Goal: Obtain resource: Download file/media

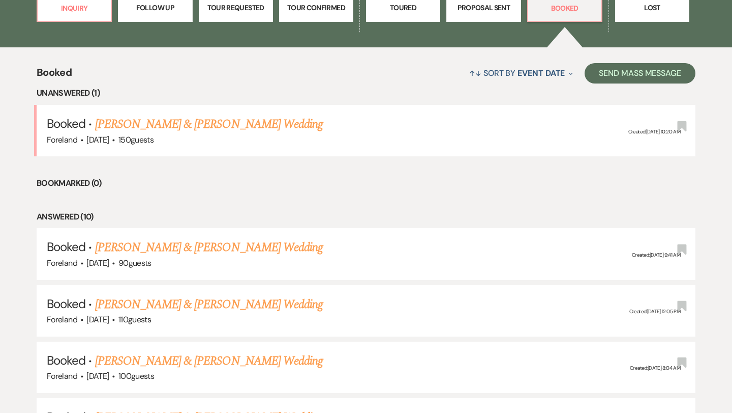
scroll to position [343, 0]
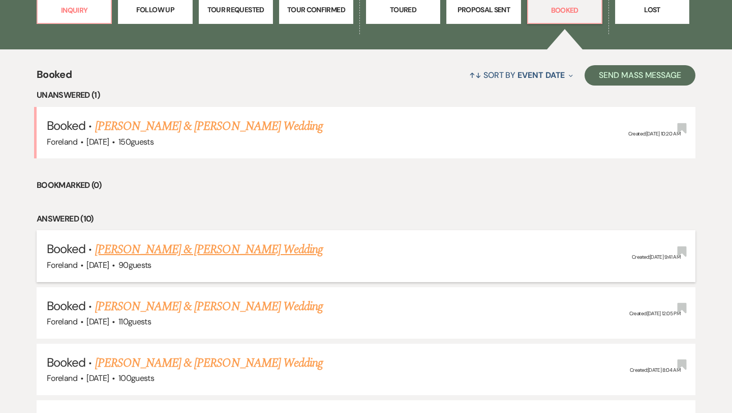
click at [168, 248] on link "[PERSON_NAME] & [PERSON_NAME] Wedding" at bounding box center [209, 249] width 228 height 18
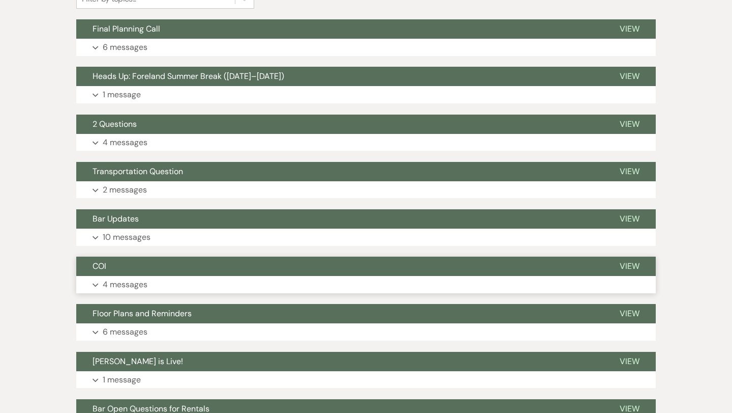
scroll to position [120, 0]
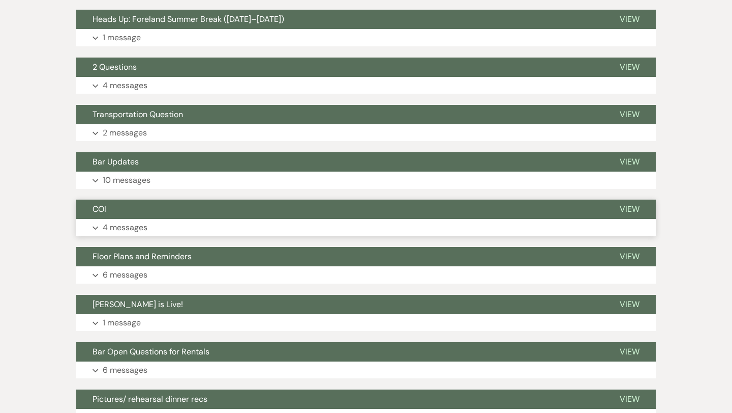
scroll to position [328, 0]
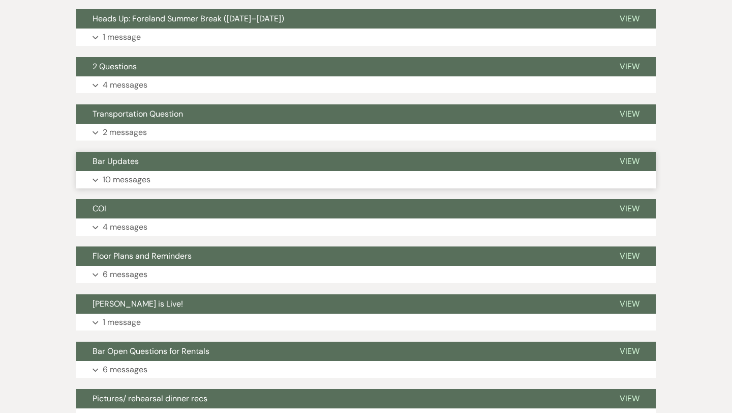
click at [144, 178] on p "10 messages" at bounding box center [127, 179] width 48 height 13
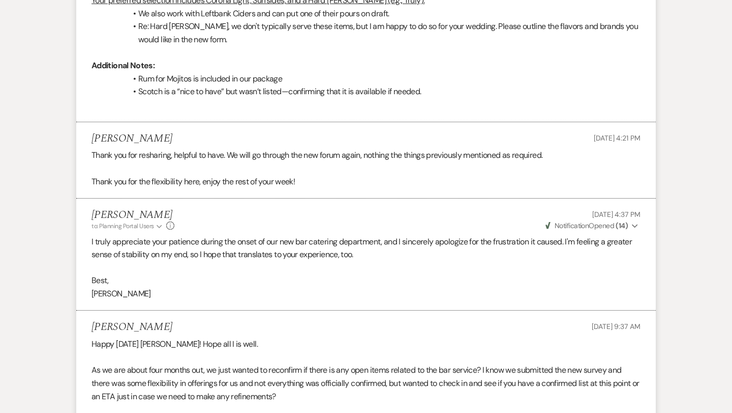
scroll to position [2345, 0]
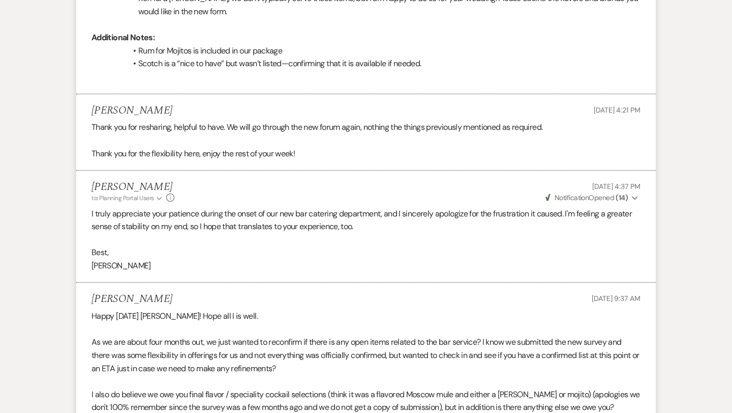
click at [304, 31] on p "Additional Notes:" at bounding box center [366, 37] width 549 height 13
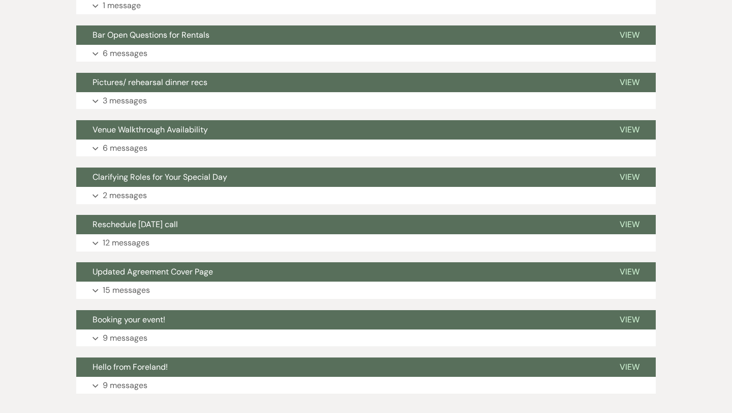
scroll to position [3478, 0]
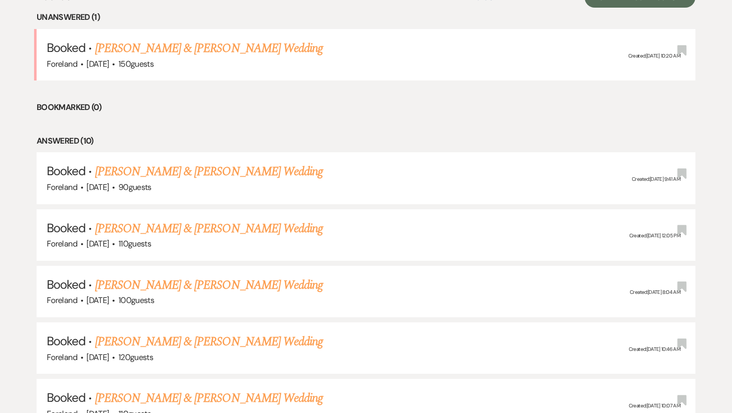
scroll to position [380, 0]
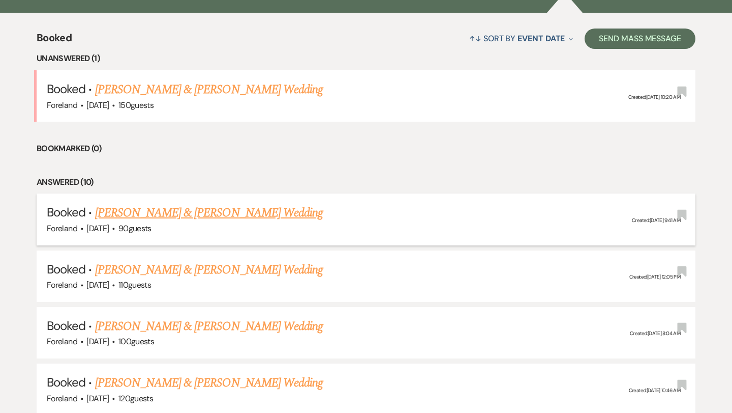
click at [226, 210] on link "[PERSON_NAME] & [PERSON_NAME] Wedding" at bounding box center [209, 212] width 228 height 18
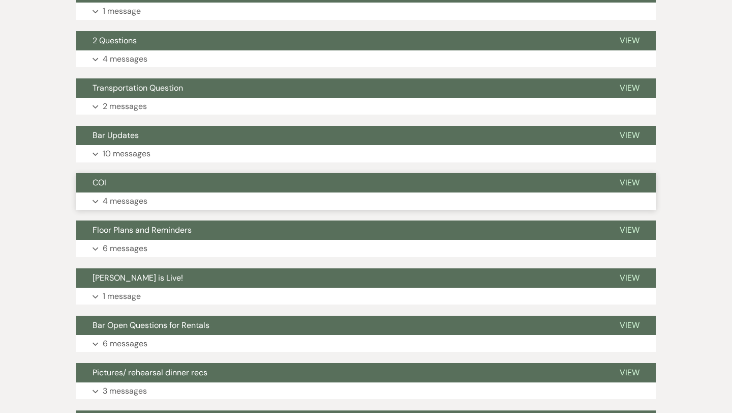
scroll to position [355, 0]
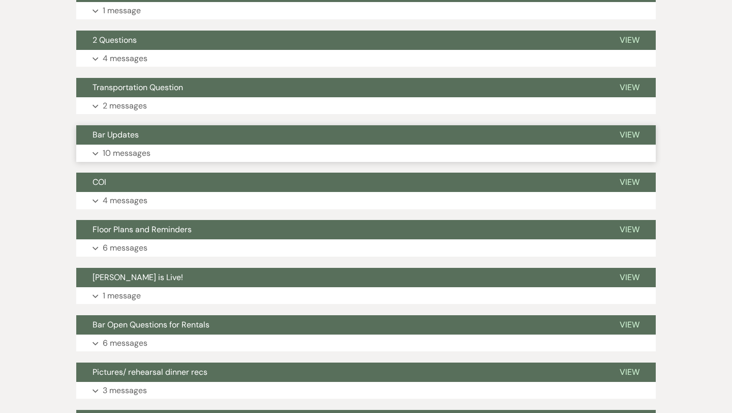
click at [119, 153] on p "10 messages" at bounding box center [127, 152] width 48 height 13
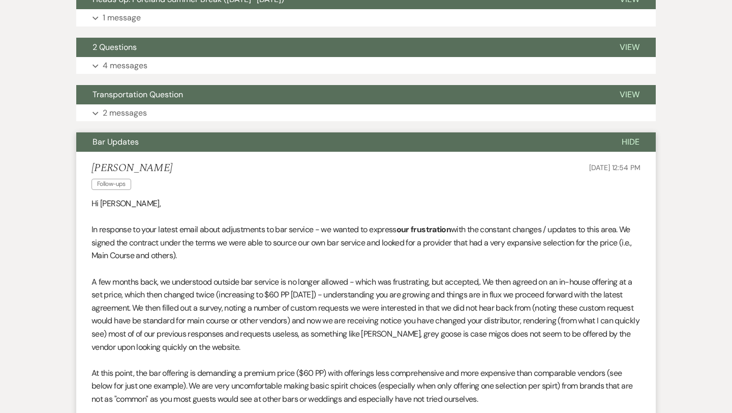
scroll to position [348, 0]
click at [633, 137] on span "Hide" at bounding box center [631, 141] width 18 height 11
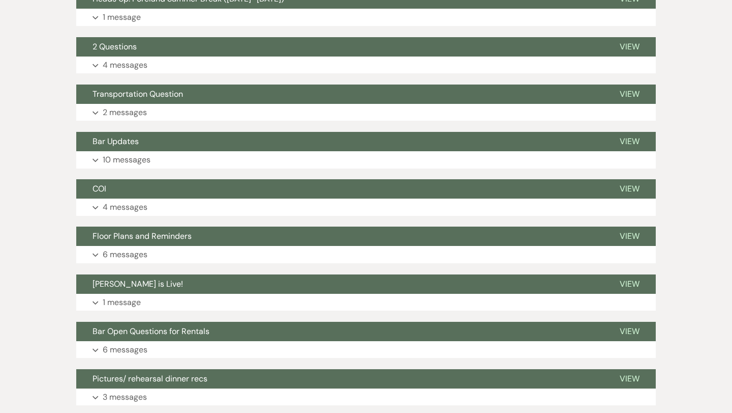
click at [685, 152] on div "Messages Tasks Payments Vendors Timeline Docs & Files Contacts Notes Event Mess…" at bounding box center [366, 262] width 732 height 886
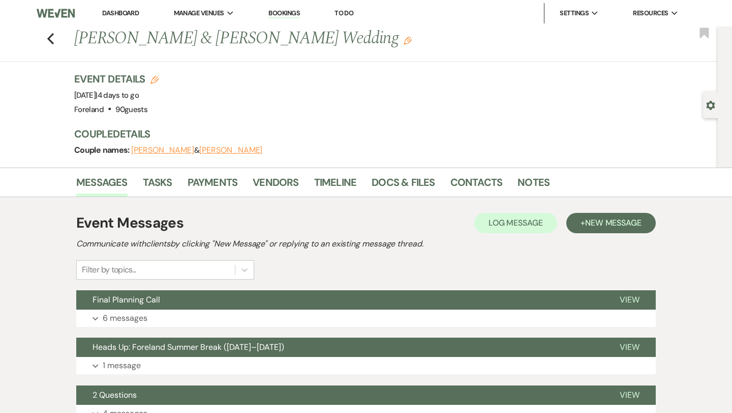
scroll to position [0, 0]
click at [415, 180] on link "Docs & Files" at bounding box center [403, 185] width 63 height 22
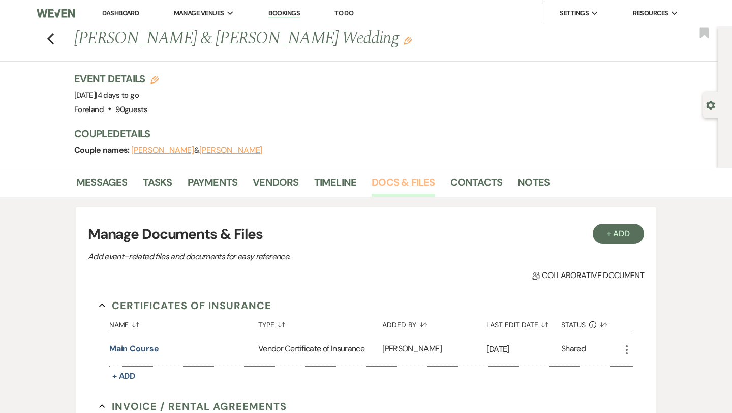
click at [397, 187] on link "Docs & Files" at bounding box center [403, 185] width 63 height 22
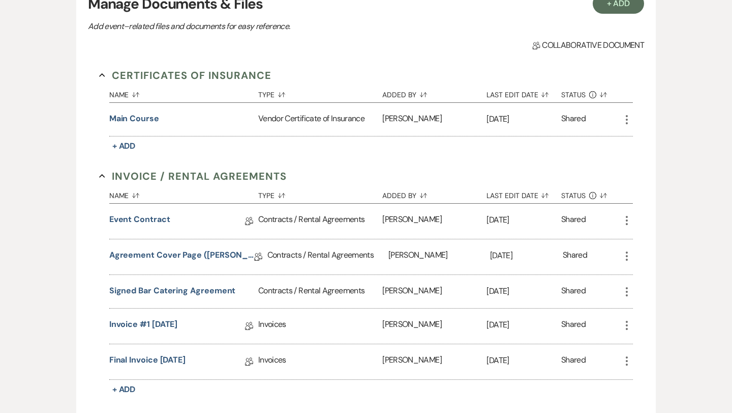
scroll to position [233, 0]
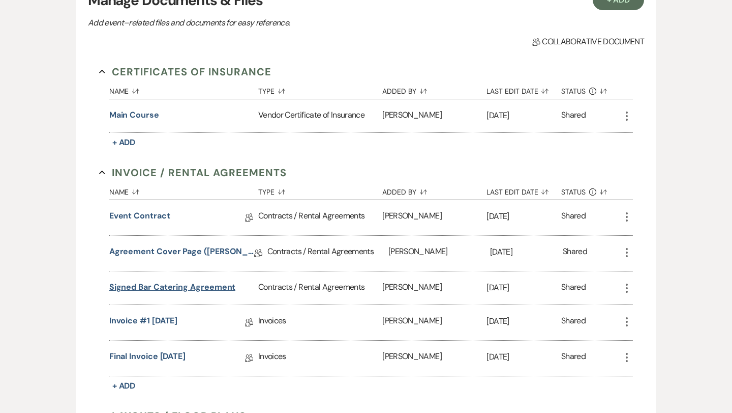
click at [202, 281] on button "Signed Bar Catering Agreement" at bounding box center [172, 287] width 127 height 12
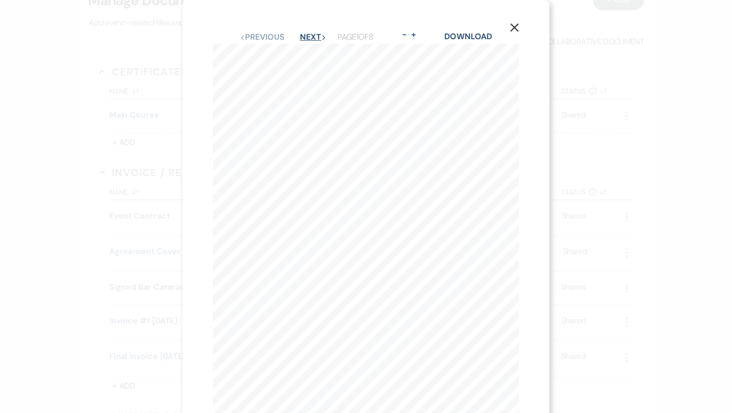
scroll to position [0, 0]
click at [306, 33] on button "Next Next" at bounding box center [313, 37] width 26 height 8
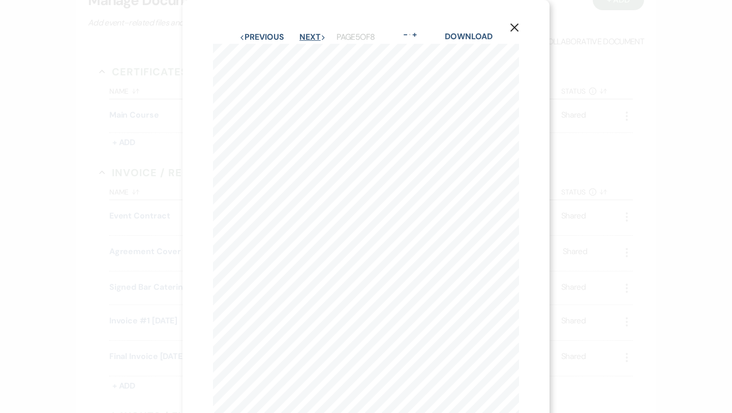
click at [306, 33] on button "Next Next" at bounding box center [313, 37] width 26 height 8
click at [305, 33] on button "Next Next" at bounding box center [313, 37] width 26 height 8
click at [270, 39] on button "Previous Previous" at bounding box center [262, 37] width 44 height 8
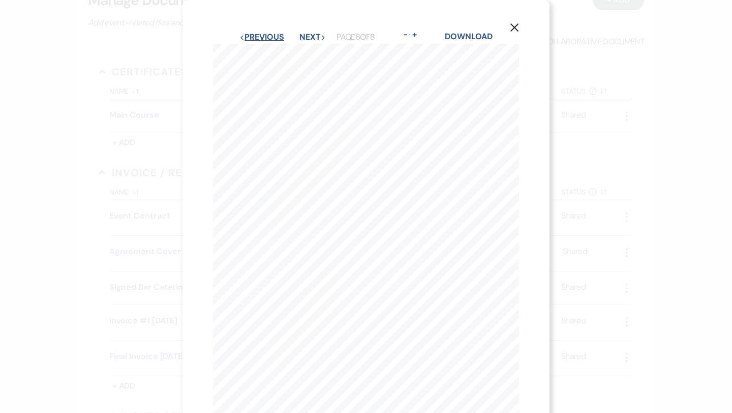
click at [270, 39] on button "Previous Previous" at bounding box center [262, 37] width 44 height 8
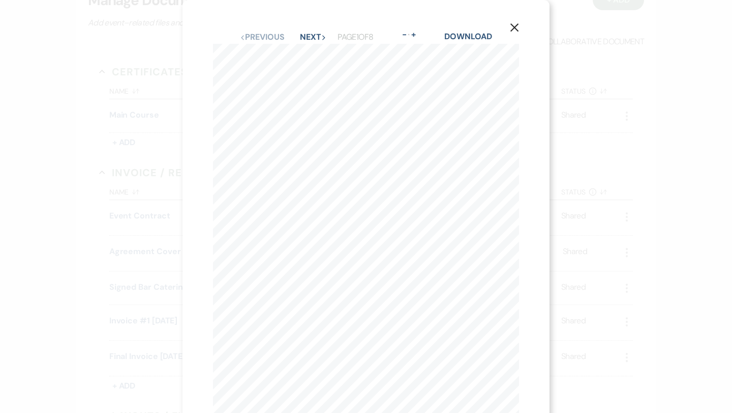
click at [512, 30] on use "button" at bounding box center [515, 27] width 8 height 8
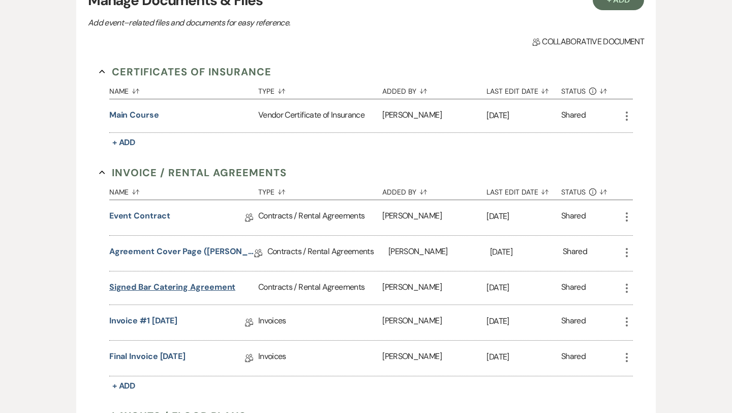
click at [148, 286] on button "Signed Bar Catering Agreement" at bounding box center [172, 287] width 127 height 12
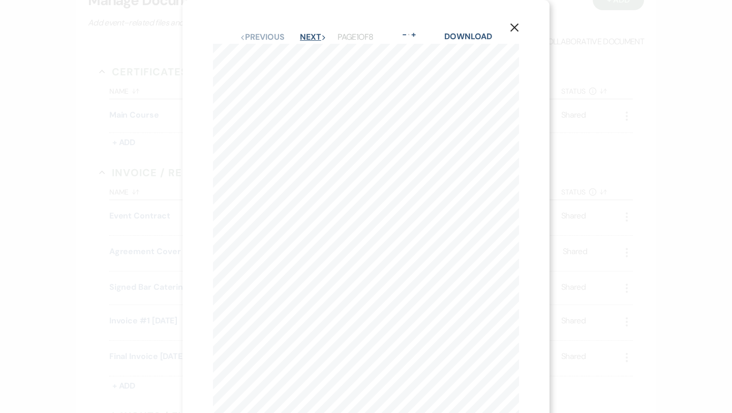
click at [311, 37] on button "Next Next" at bounding box center [313, 37] width 26 height 8
click at [275, 34] on button "Previous Previous" at bounding box center [262, 37] width 44 height 8
click at [480, 20] on link "Download" at bounding box center [468, 20] width 47 height 11
click at [511, 12] on icon "X" at bounding box center [514, 11] width 9 height 9
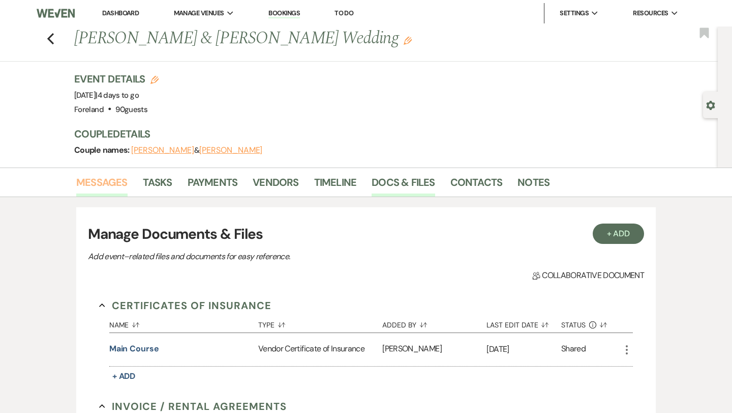
scroll to position [0, 0]
click at [103, 185] on link "Messages" at bounding box center [101, 185] width 51 height 22
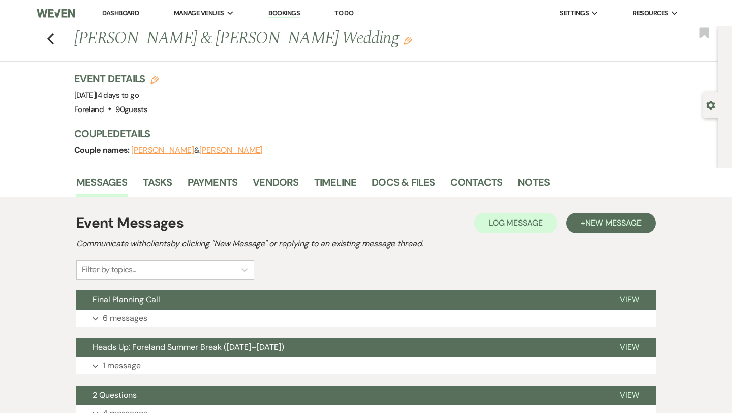
click at [511, 82] on div "Event Details Edit Event Date: [DATE] | 4 days to go Venue: [GEOGRAPHIC_DATA] .…" at bounding box center [359, 94] width 570 height 45
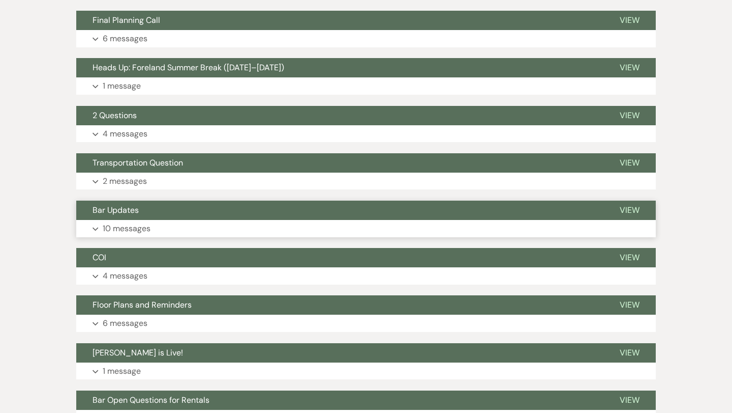
scroll to position [105, 0]
